Goal: Task Accomplishment & Management: Manage account settings

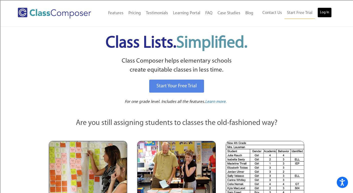
click at [324, 10] on link "Log In" at bounding box center [325, 13] width 14 height 10
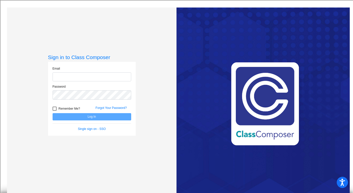
type input "[EMAIL_ADDRESS][DOMAIN_NAME]"
click at [88, 118] on button "Log In" at bounding box center [92, 116] width 79 height 7
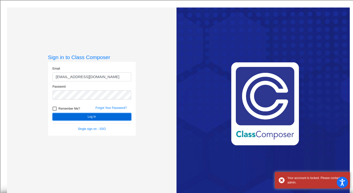
click at [88, 118] on button "Log In" at bounding box center [92, 116] width 79 height 7
